Goal: Information Seeking & Learning: Learn about a topic

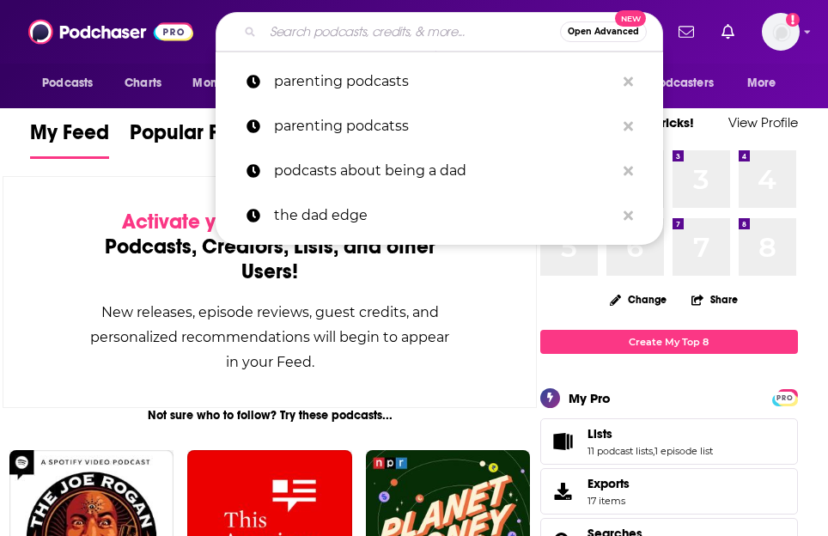
click at [335, 28] on input "Search podcasts, credits, & more..." at bounding box center [411, 31] width 297 height 27
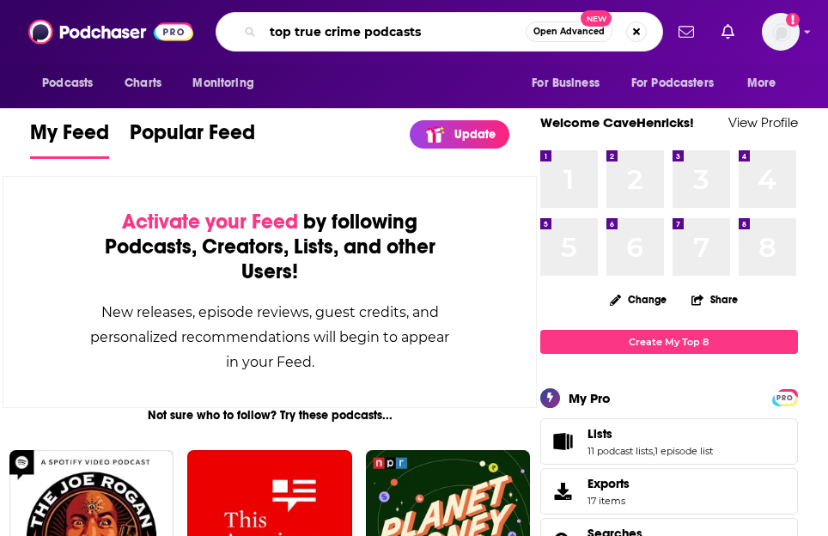
type input "top true crime podcasts"
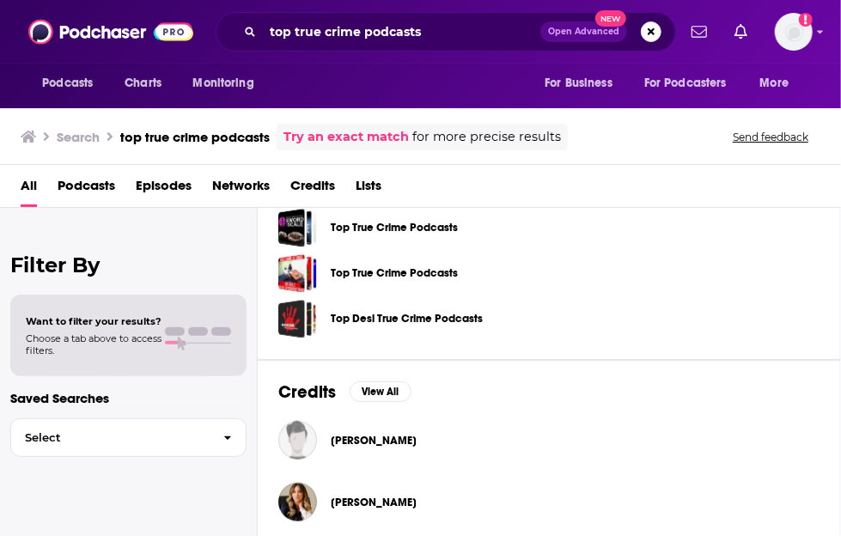
scroll to position [552, 0]
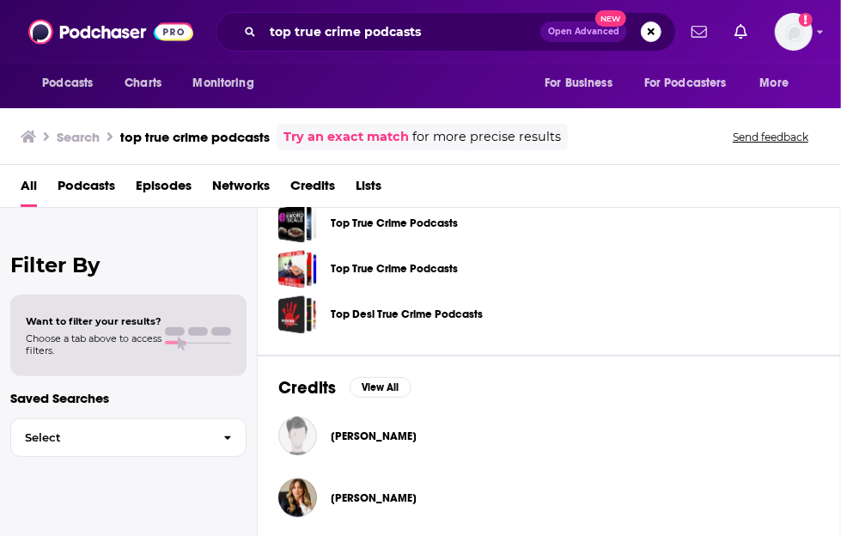
click at [79, 189] on span "Podcasts" at bounding box center [87, 189] width 58 height 35
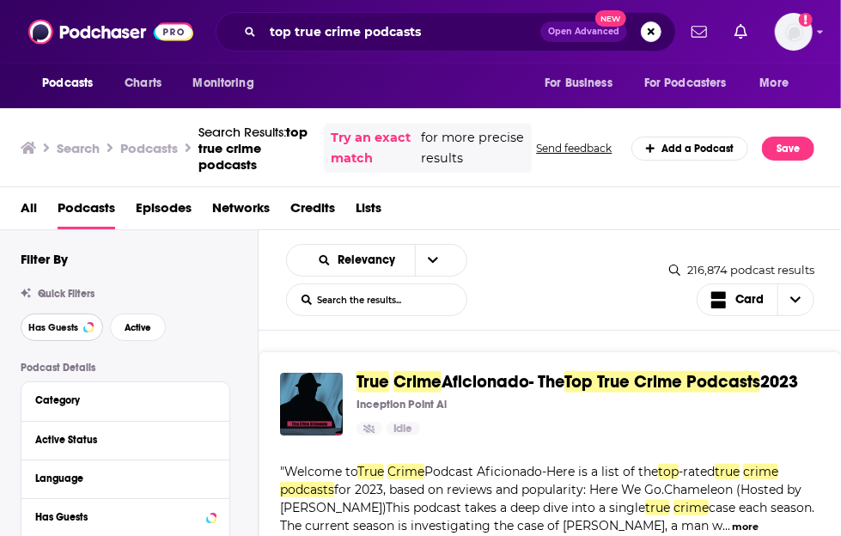
click at [60, 326] on span "Has Guests" at bounding box center [53, 327] width 50 height 9
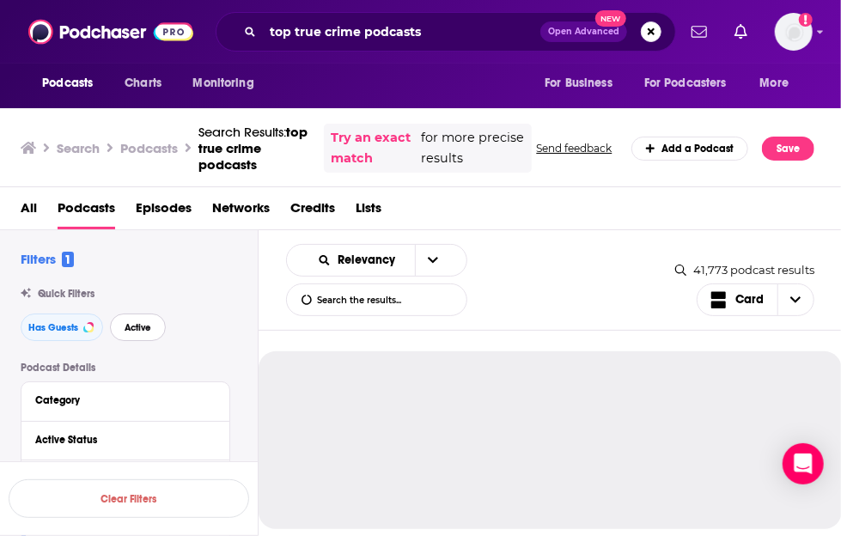
click at [136, 329] on span "Active" at bounding box center [138, 327] width 27 height 9
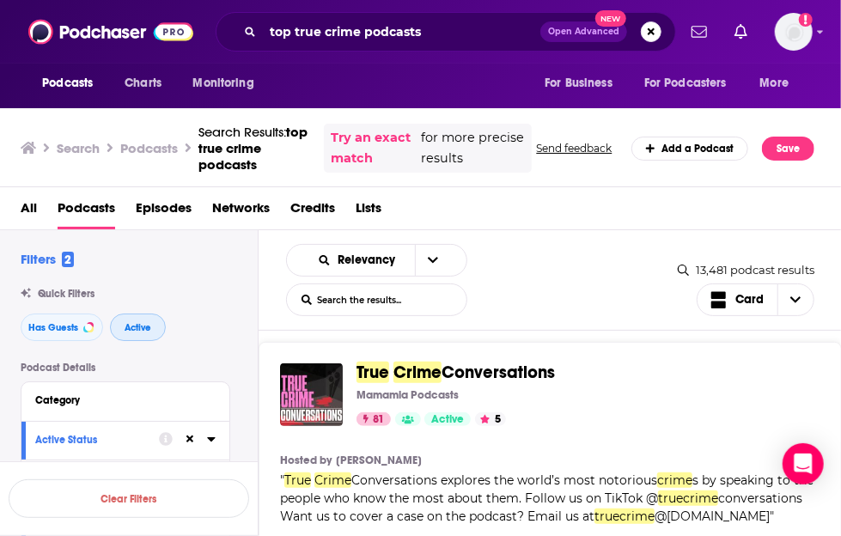
scroll to position [370, 0]
click at [790, 219] on div "All Podcasts Episodes Networks Credits Lists" at bounding box center [425, 211] width 808 height 35
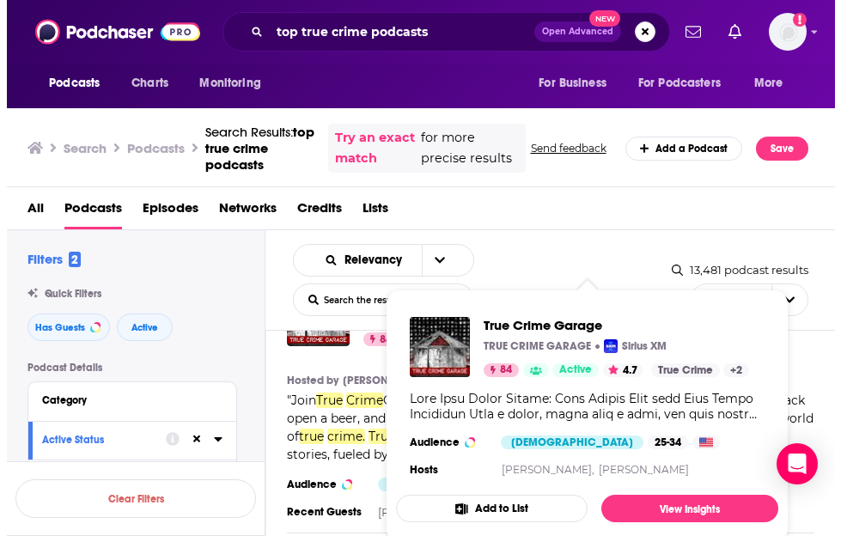
scroll to position [814, 0]
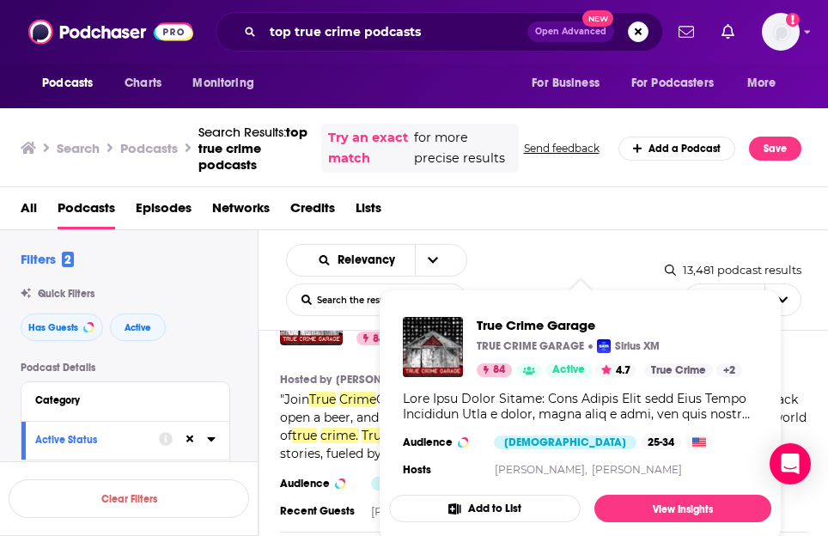
click at [804, 353] on div "True Crime Garage TRUE CRIME GARAGE Sirius XM 84 Active 4.7 Categories True Cri…" at bounding box center [544, 431] width 571 height 341
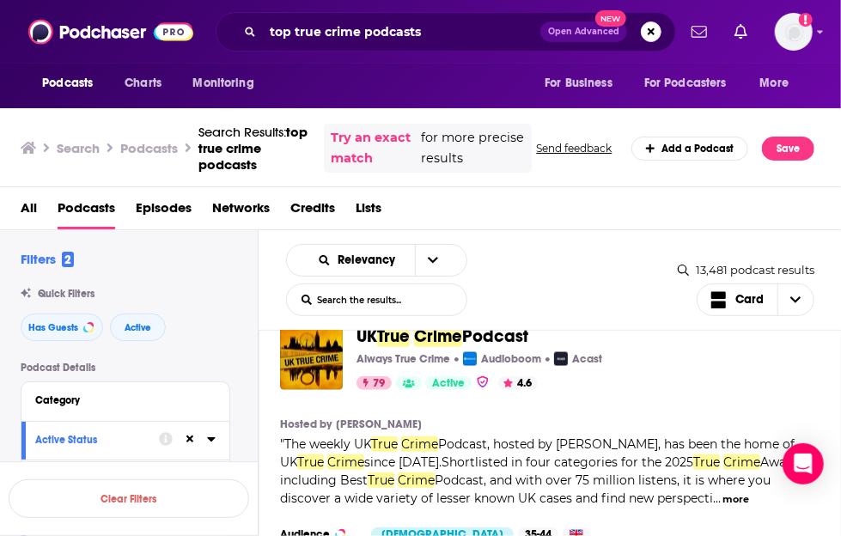
scroll to position [1114, 0]
click at [772, 233] on div "Relevancy List Search Input Search the results... Card 13,481 podcast results L…" at bounding box center [551, 280] width 584 height 101
